Goal: Task Accomplishment & Management: Manage account settings

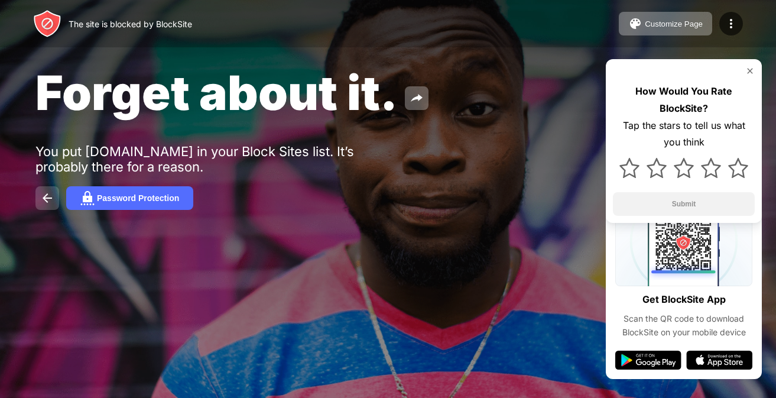
click at [40, 205] on img at bounding box center [47, 198] width 14 height 14
click at [76, 210] on button "Password Protection" at bounding box center [129, 198] width 127 height 24
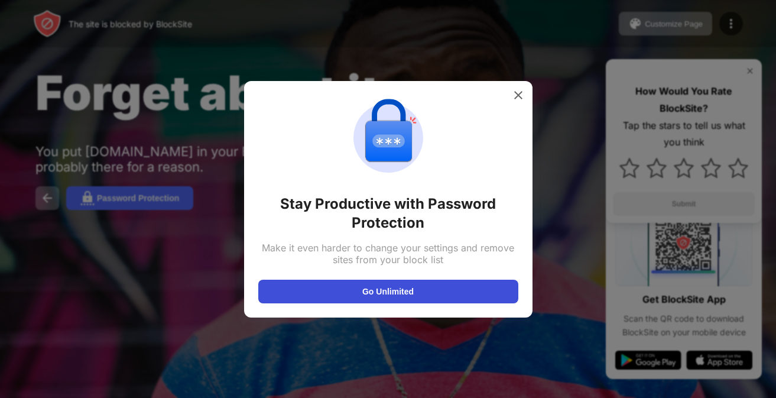
click at [309, 297] on button "Go Unlimited" at bounding box center [388, 292] width 260 height 24
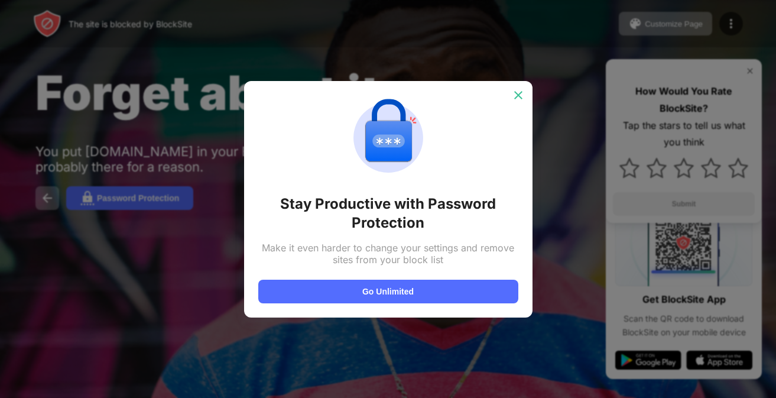
click at [511, 99] on div at bounding box center [518, 95] width 19 height 19
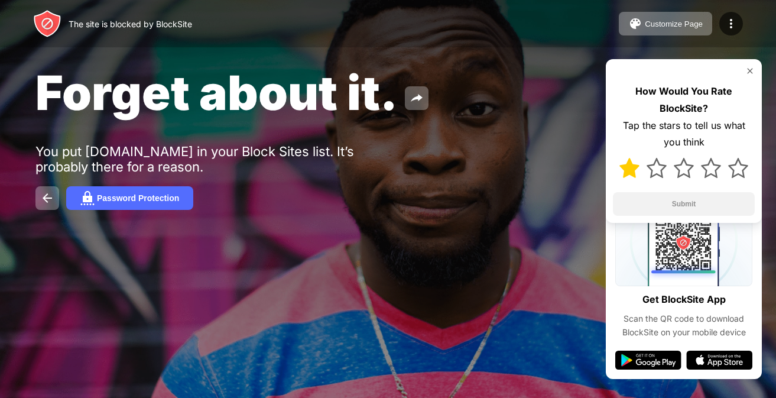
click at [634, 179] on div at bounding box center [684, 168] width 142 height 34
click at [625, 170] on img at bounding box center [630, 168] width 20 height 20
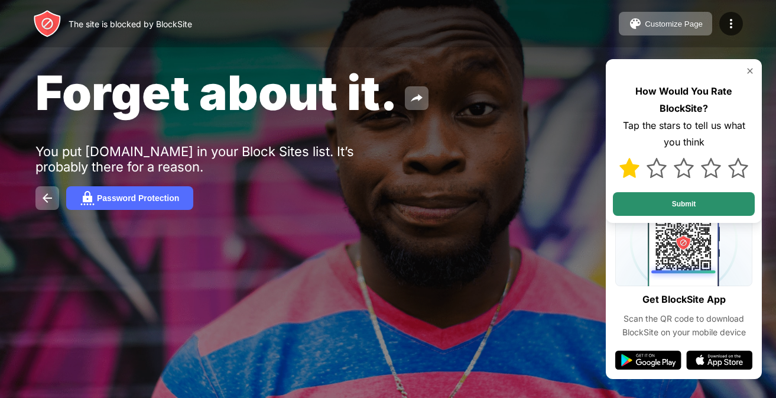
click at [631, 209] on button "Submit" at bounding box center [684, 204] width 142 height 24
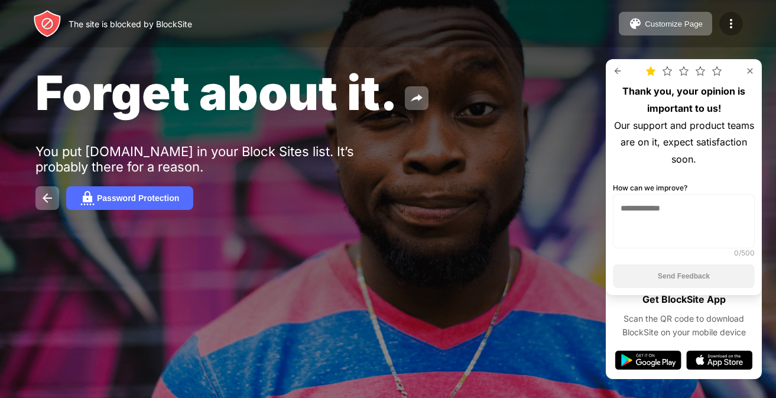
click at [731, 30] on img at bounding box center [731, 24] width 14 height 14
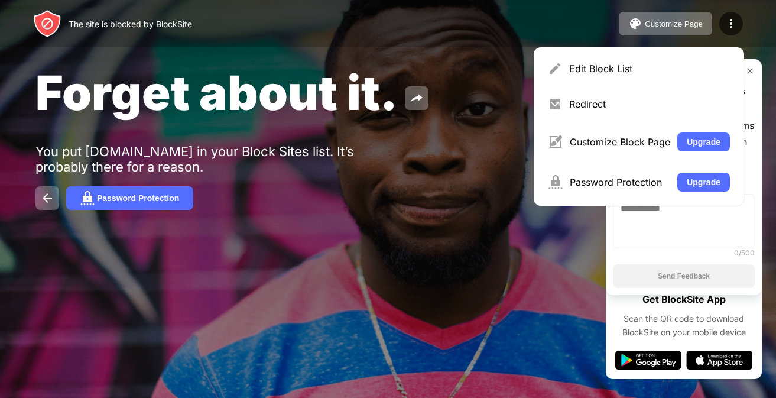
click at [478, 195] on div "Forget about it. You put web.toddleapp.cn in your Block Sites list. It’s probab…" at bounding box center [388, 137] width 776 height 274
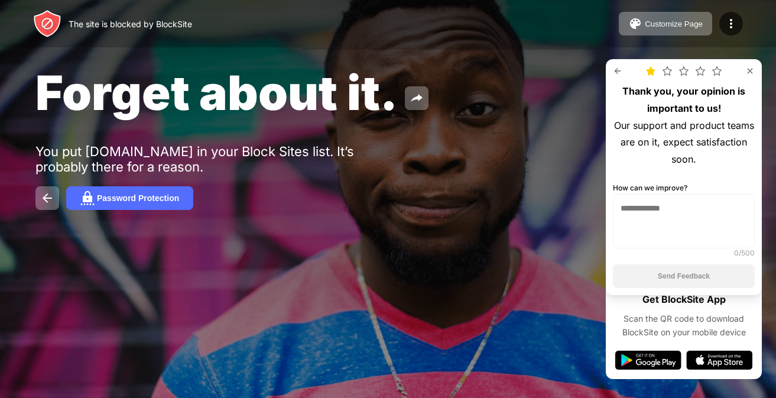
click at [436, 298] on div at bounding box center [388, 199] width 776 height 398
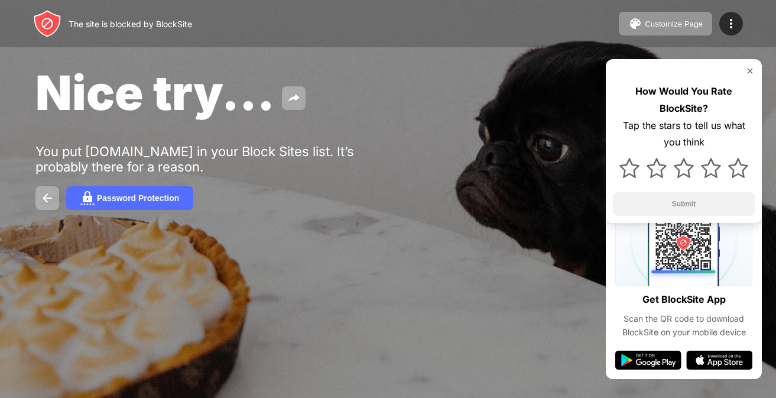
click at [676, 251] on div "Nice try... You put [DOMAIN_NAME] in your Block Sites list. It’s probably there…" at bounding box center [388, 137] width 776 height 274
click at [48, 205] on img at bounding box center [47, 198] width 14 height 14
click at [750, 70] on img at bounding box center [749, 70] width 9 height 9
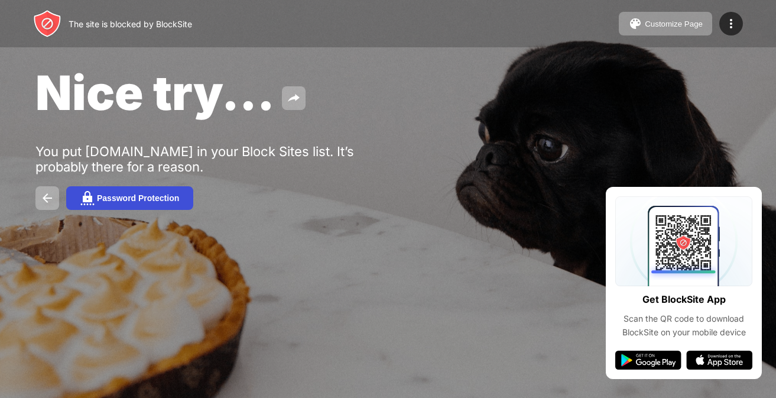
click at [109, 210] on button "Password Protection" at bounding box center [129, 198] width 127 height 24
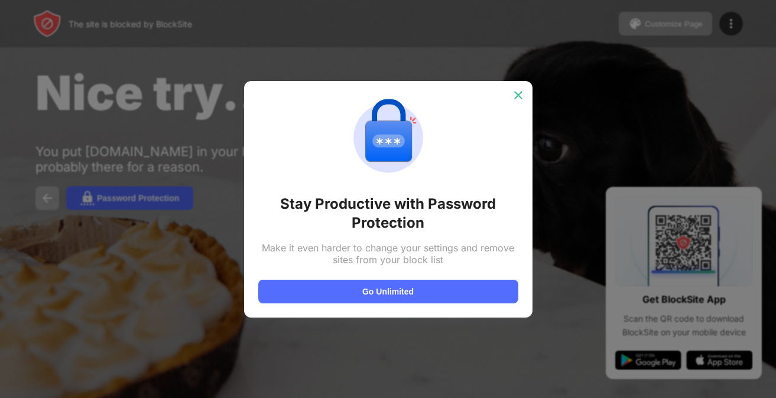
click at [518, 87] on div at bounding box center [518, 95] width 19 height 19
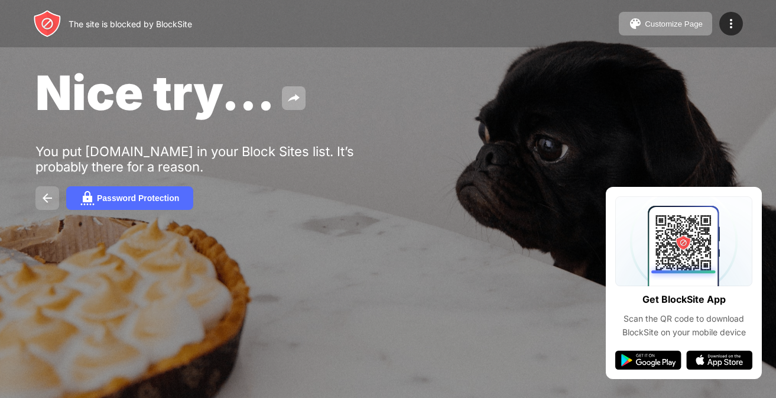
click at [51, 205] on img at bounding box center [47, 198] width 14 height 14
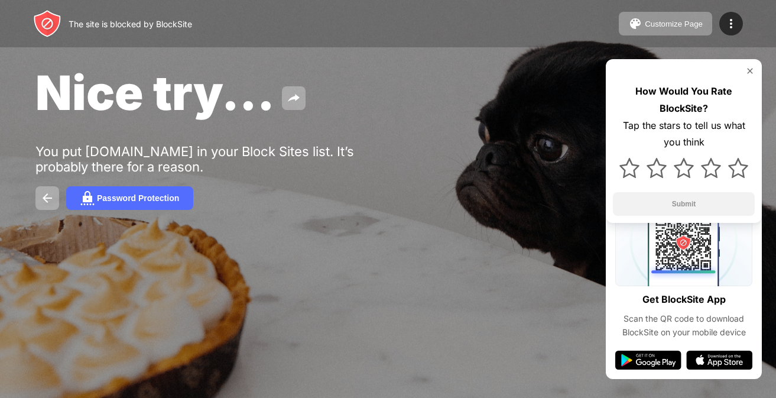
click at [323, 69] on div "Nice try..." at bounding box center [317, 92] width 564 height 57
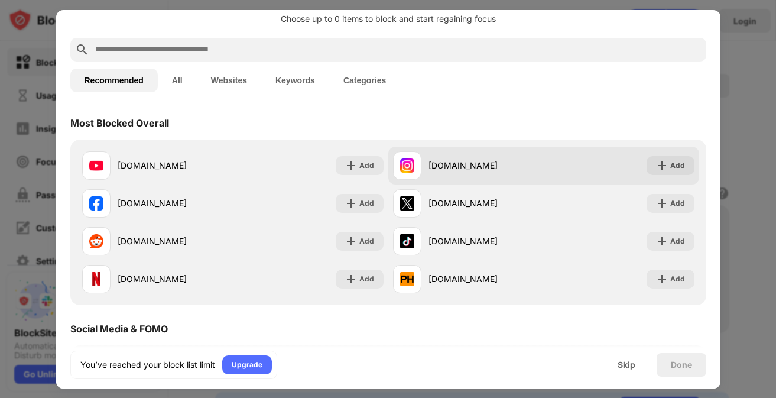
scroll to position [37, 0]
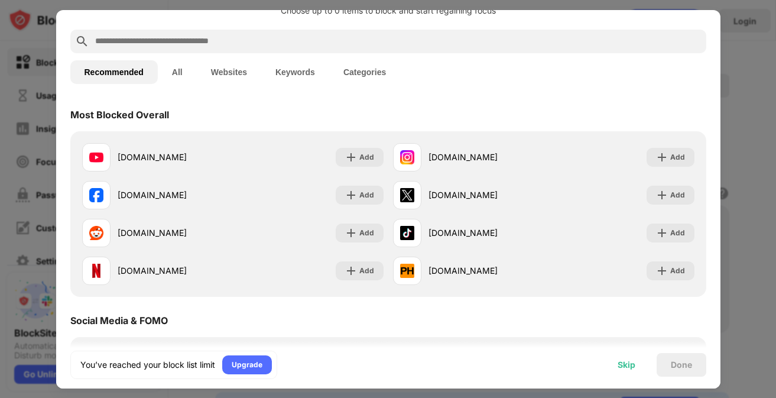
click at [633, 367] on div "Skip" at bounding box center [627, 364] width 18 height 9
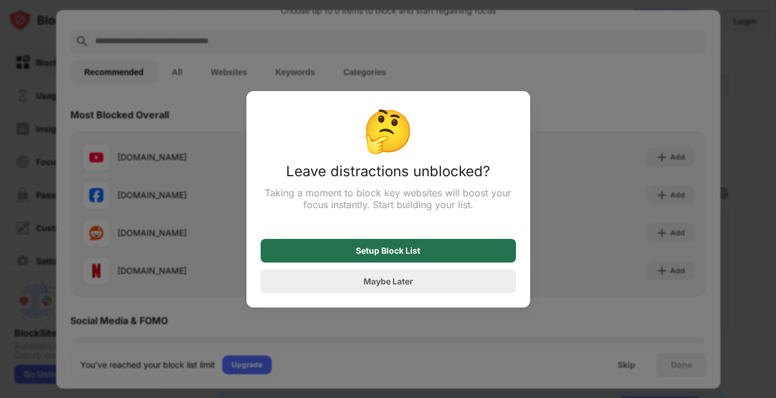
click at [405, 254] on div "Setup Block List" at bounding box center [388, 251] width 255 height 24
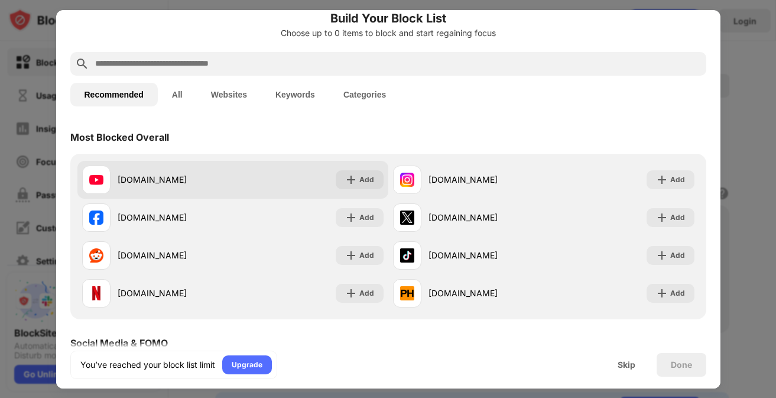
scroll to position [20, 0]
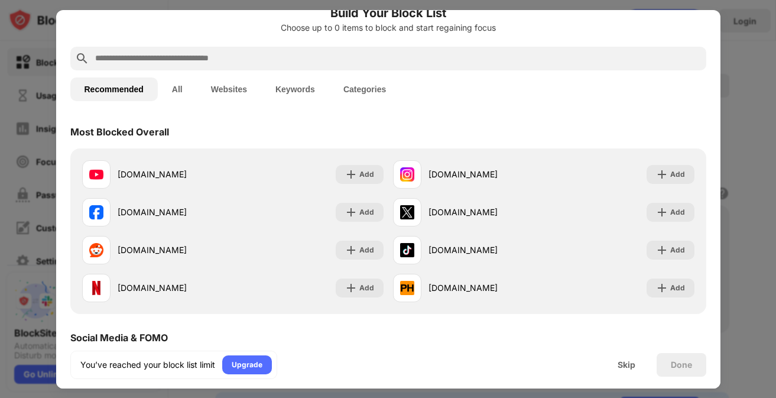
click at [185, 92] on button "All" at bounding box center [177, 89] width 39 height 24
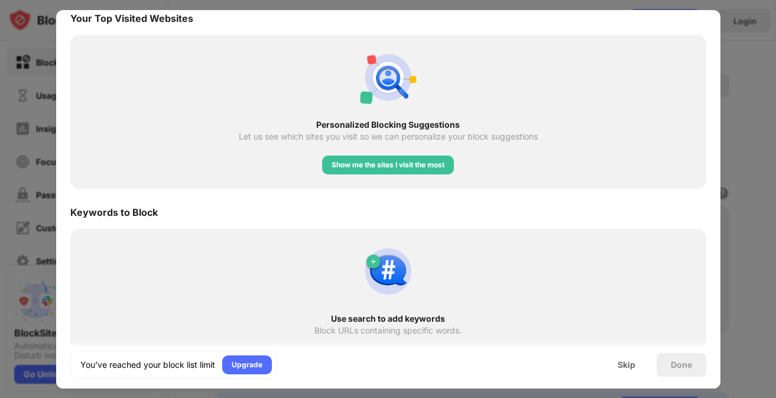
scroll to position [1977, 0]
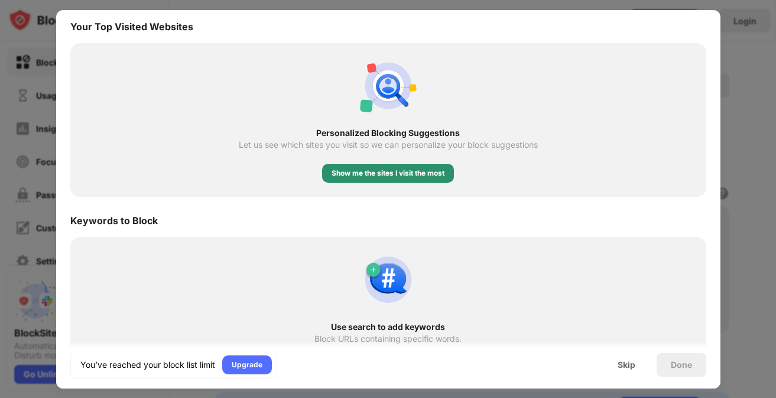
click at [442, 168] on div "Show me the sites I visit the most" at bounding box center [388, 173] width 113 height 12
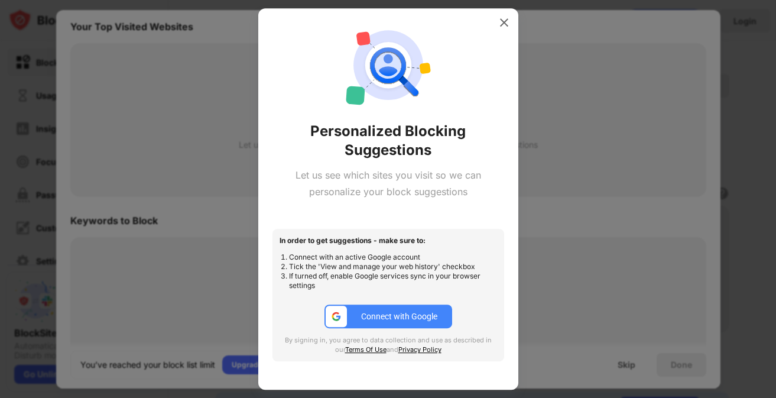
click at [512, 19] on div at bounding box center [504, 22] width 19 height 19
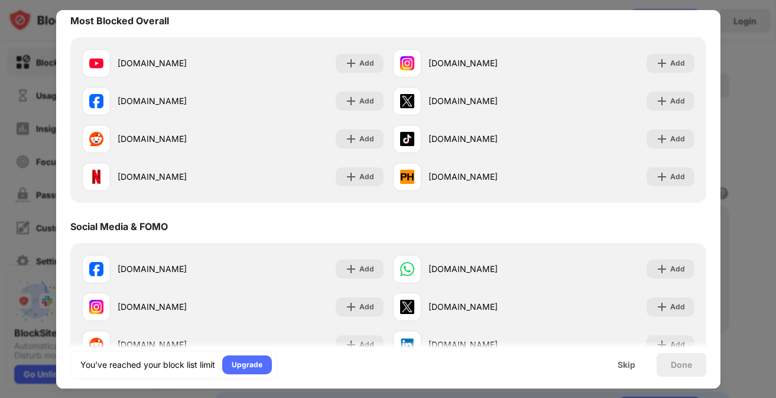
scroll to position [0, 0]
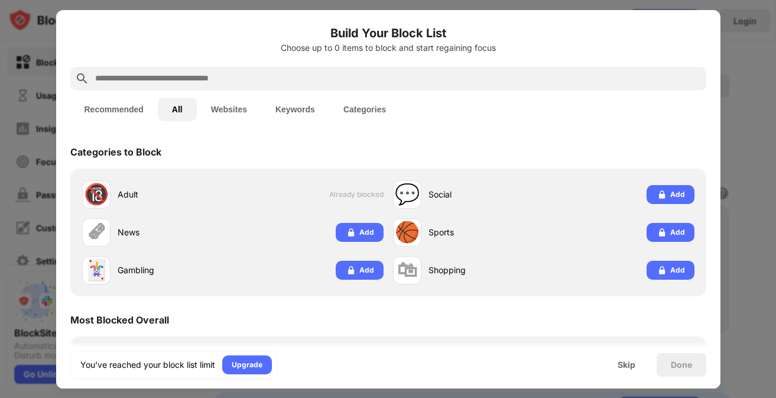
click at [236, 74] on input "text" at bounding box center [398, 79] width 608 height 14
click at [241, 78] on input "text" at bounding box center [398, 79] width 608 height 14
click at [631, 362] on div "Skip" at bounding box center [627, 364] width 18 height 9
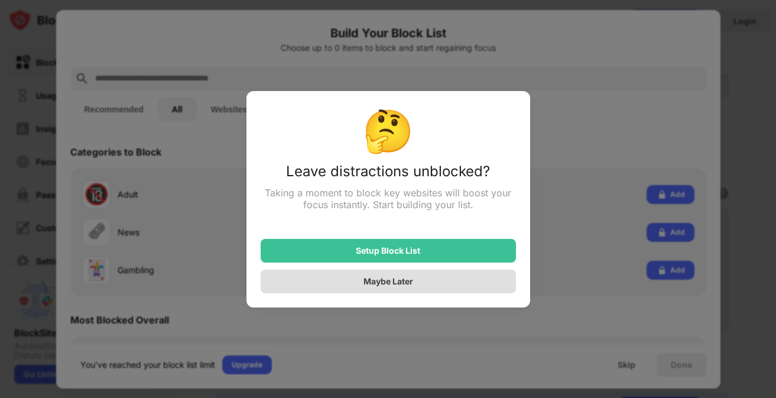
click at [418, 286] on div "Maybe Later" at bounding box center [388, 282] width 255 height 24
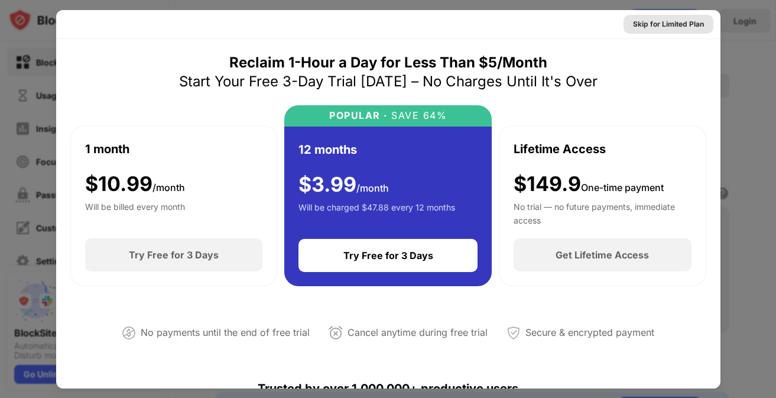
click at [659, 18] on div "Skip for Limited Plan" at bounding box center [668, 24] width 71 height 12
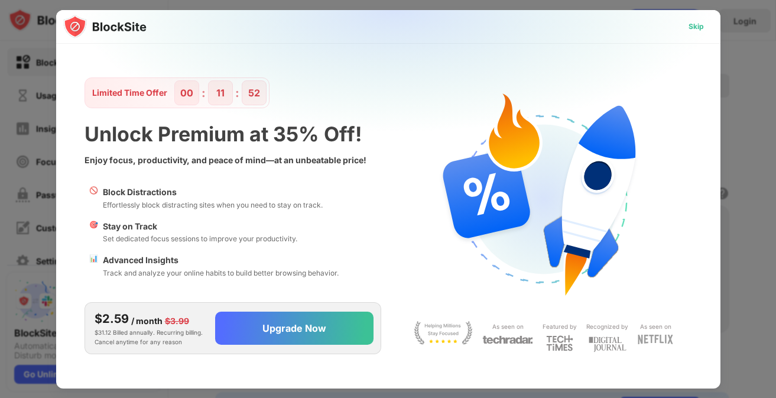
click at [689, 27] on div "Skip" at bounding box center [696, 27] width 15 height 12
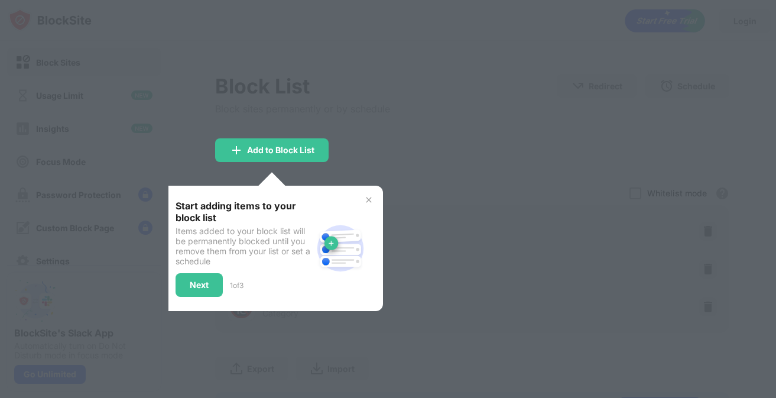
click at [372, 205] on img at bounding box center [368, 199] width 9 height 9
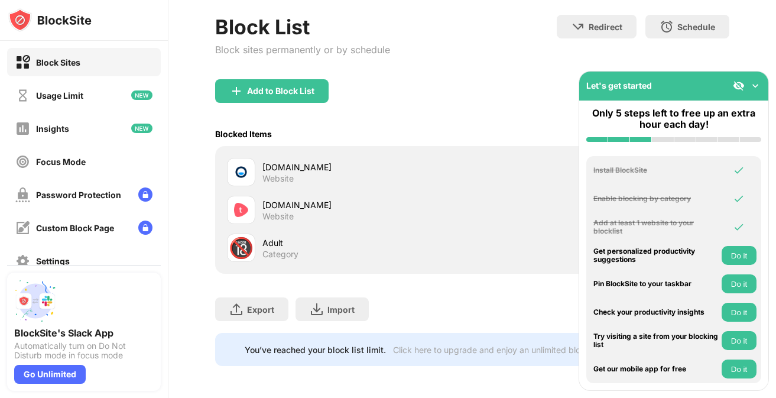
scroll to position [71, 0]
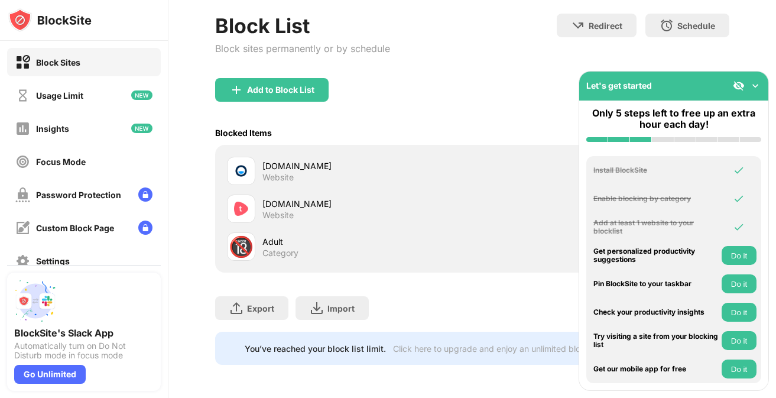
click at [751, 84] on img at bounding box center [756, 86] width 12 height 12
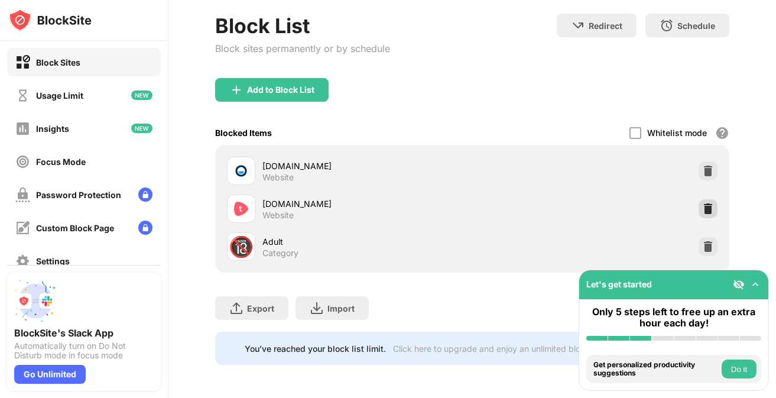
click at [710, 208] on img at bounding box center [708, 209] width 12 height 12
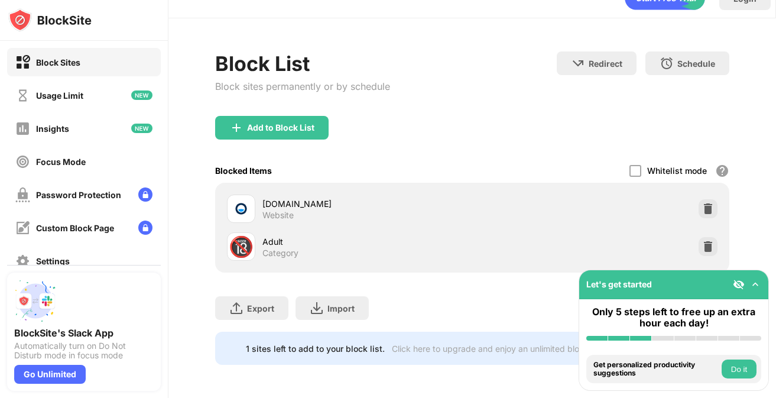
scroll to position [33, 0]
